Goal: Task Accomplishment & Management: Complete application form

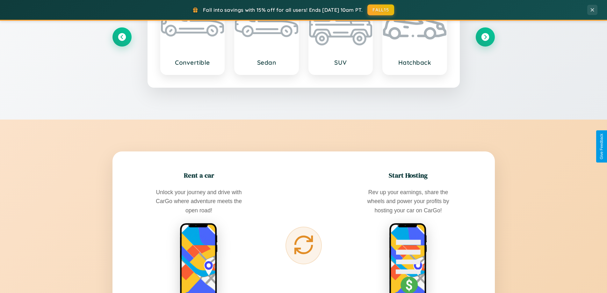
scroll to position [1227, 0]
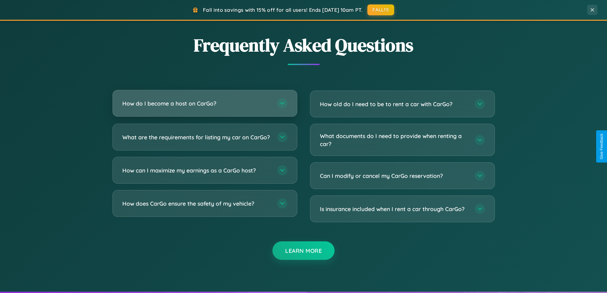
click at [205, 104] on h3 "How do I become a host on CarGo?" at bounding box center [196, 103] width 149 height 8
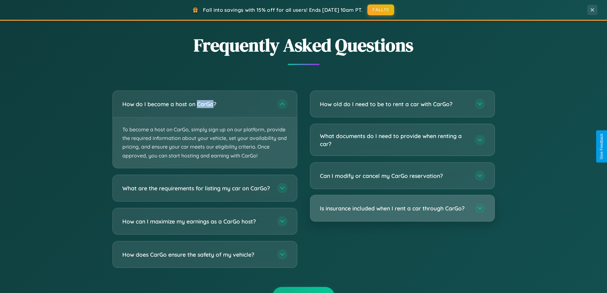
click at [402, 209] on h3 "Is insurance included when I rent a car through CarGo?" at bounding box center [394, 208] width 149 height 8
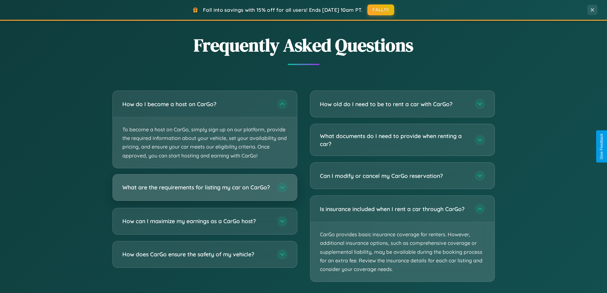
click at [205, 191] on h3 "What are the requirements for listing my car on CarGo?" at bounding box center [196, 187] width 149 height 8
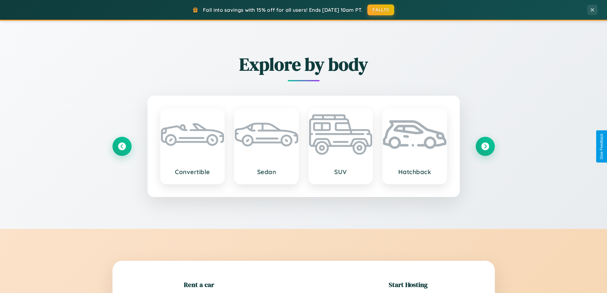
scroll to position [138, 0]
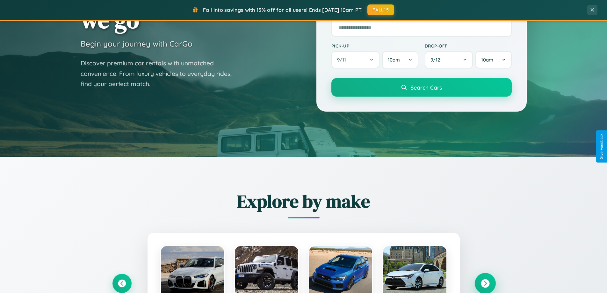
click at [485, 283] on icon at bounding box center [485, 283] width 9 height 9
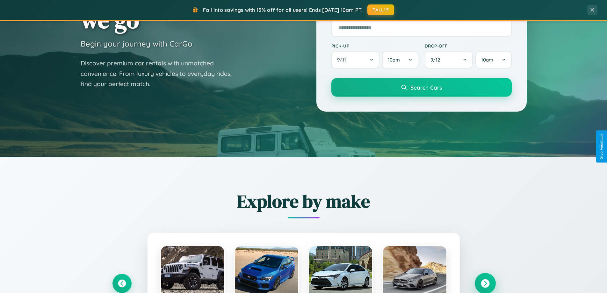
click at [485, 283] on icon at bounding box center [485, 283] width 9 height 9
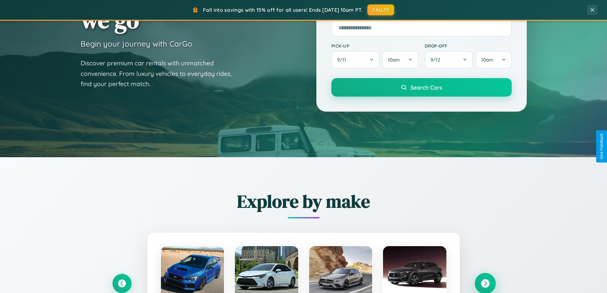
click at [485, 283] on icon at bounding box center [485, 283] width 9 height 9
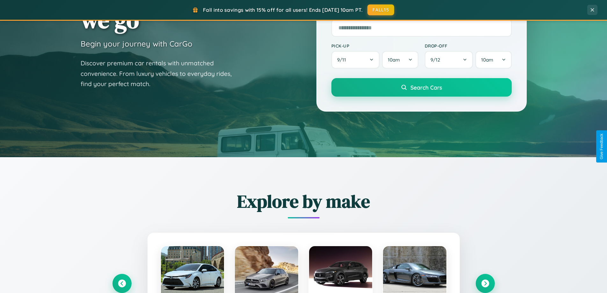
scroll to position [0, 0]
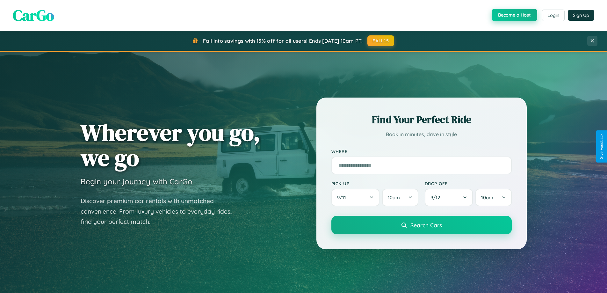
click at [514, 15] on button "Become a Host" at bounding box center [515, 15] width 46 height 12
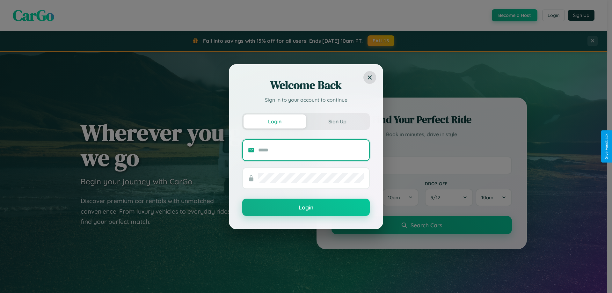
click at [311, 150] on input "text" at bounding box center [311, 150] width 106 height 10
type input "**********"
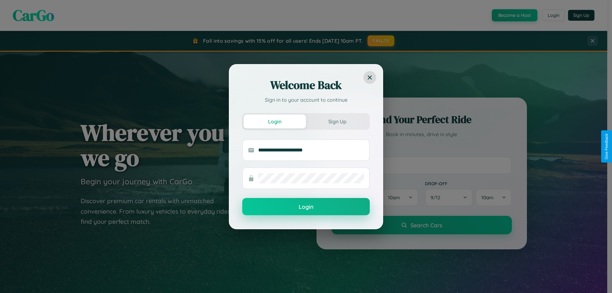
click at [306, 207] on button "Login" at bounding box center [306, 206] width 128 height 17
